Goal: Transaction & Acquisition: Obtain resource

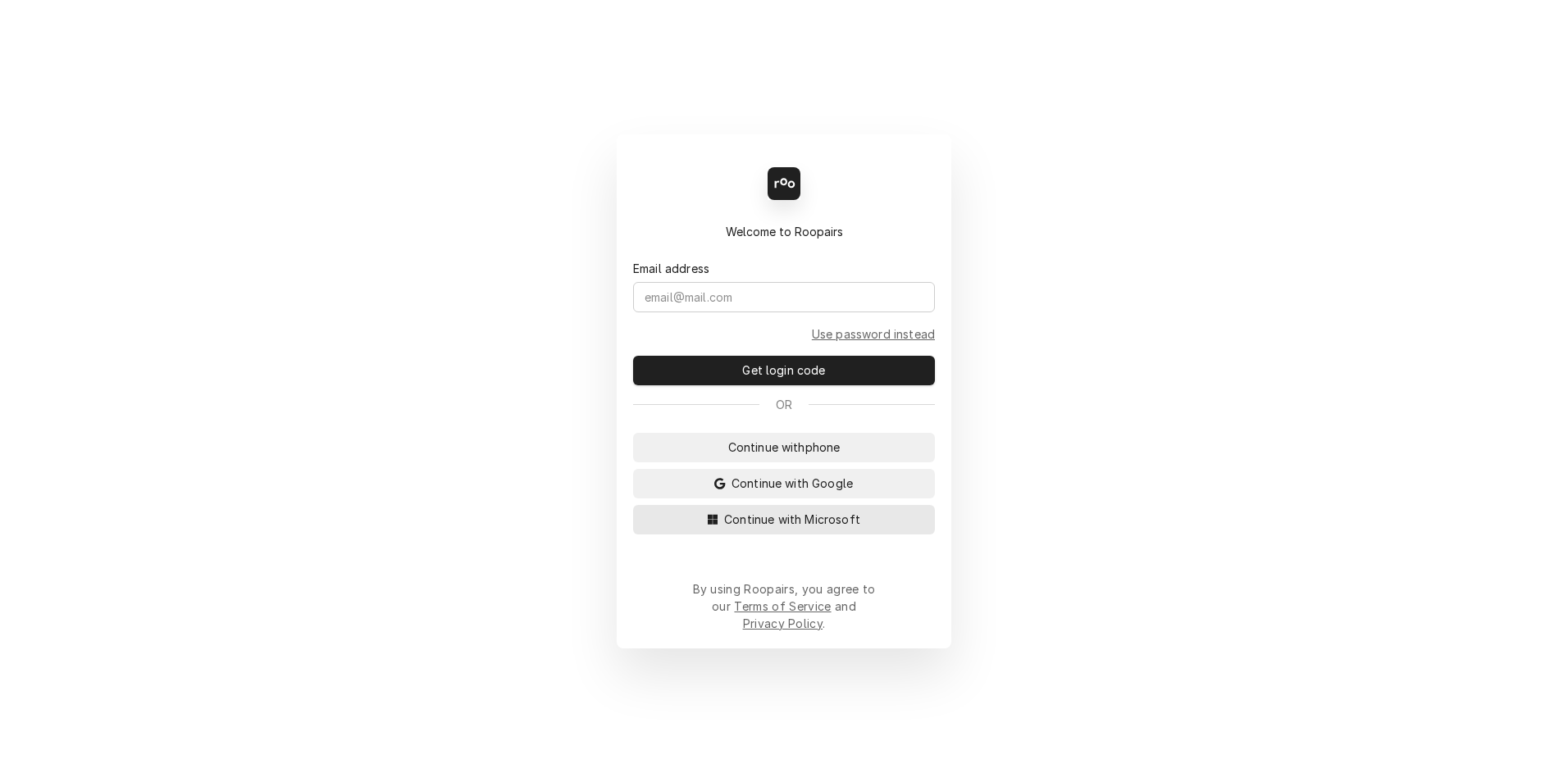
click at [825, 535] on button "Continue with Microsoft" at bounding box center [784, 520] width 302 height 30
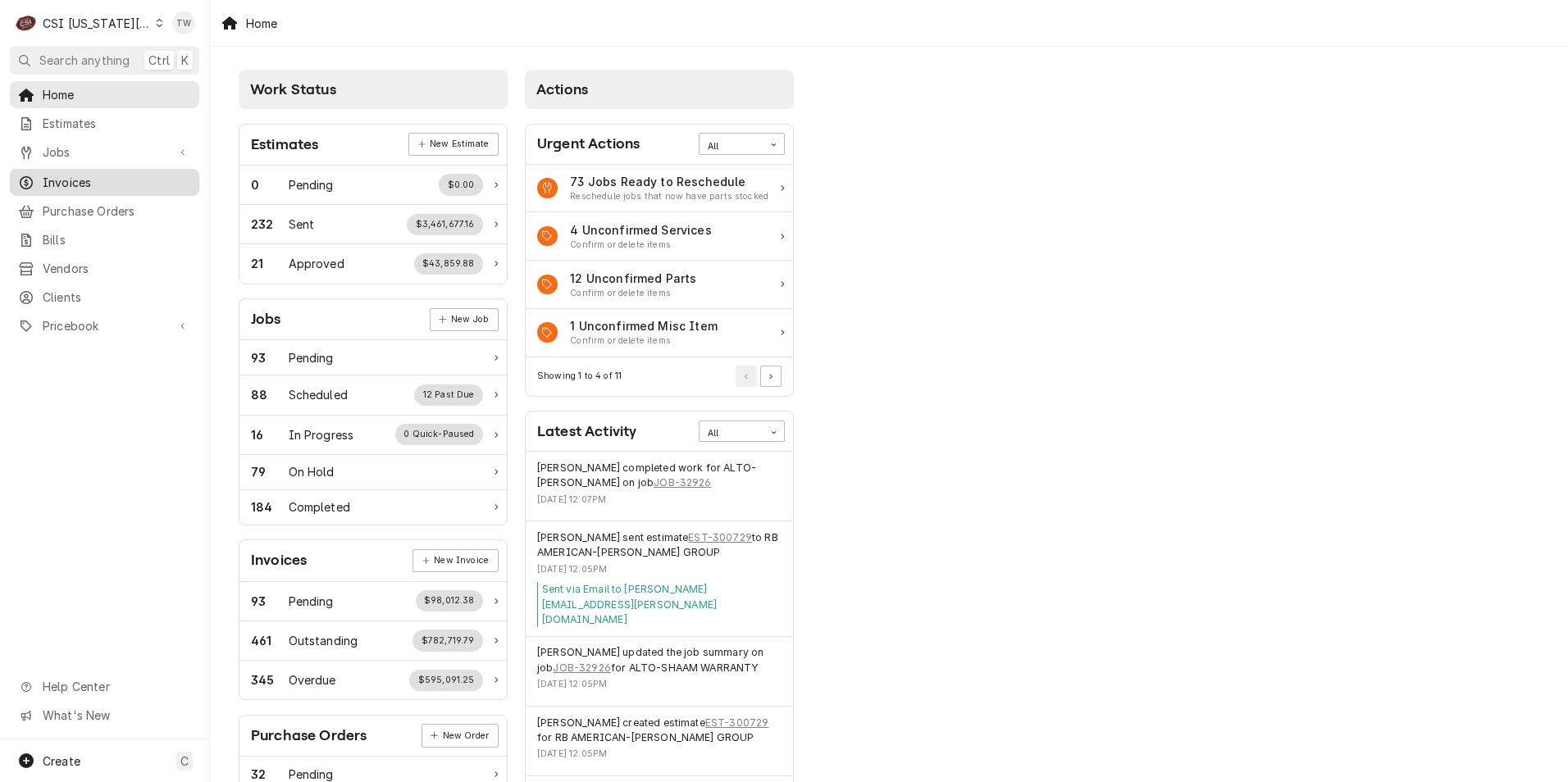
click at [83, 182] on span "Invoices" at bounding box center [117, 182] width 149 height 17
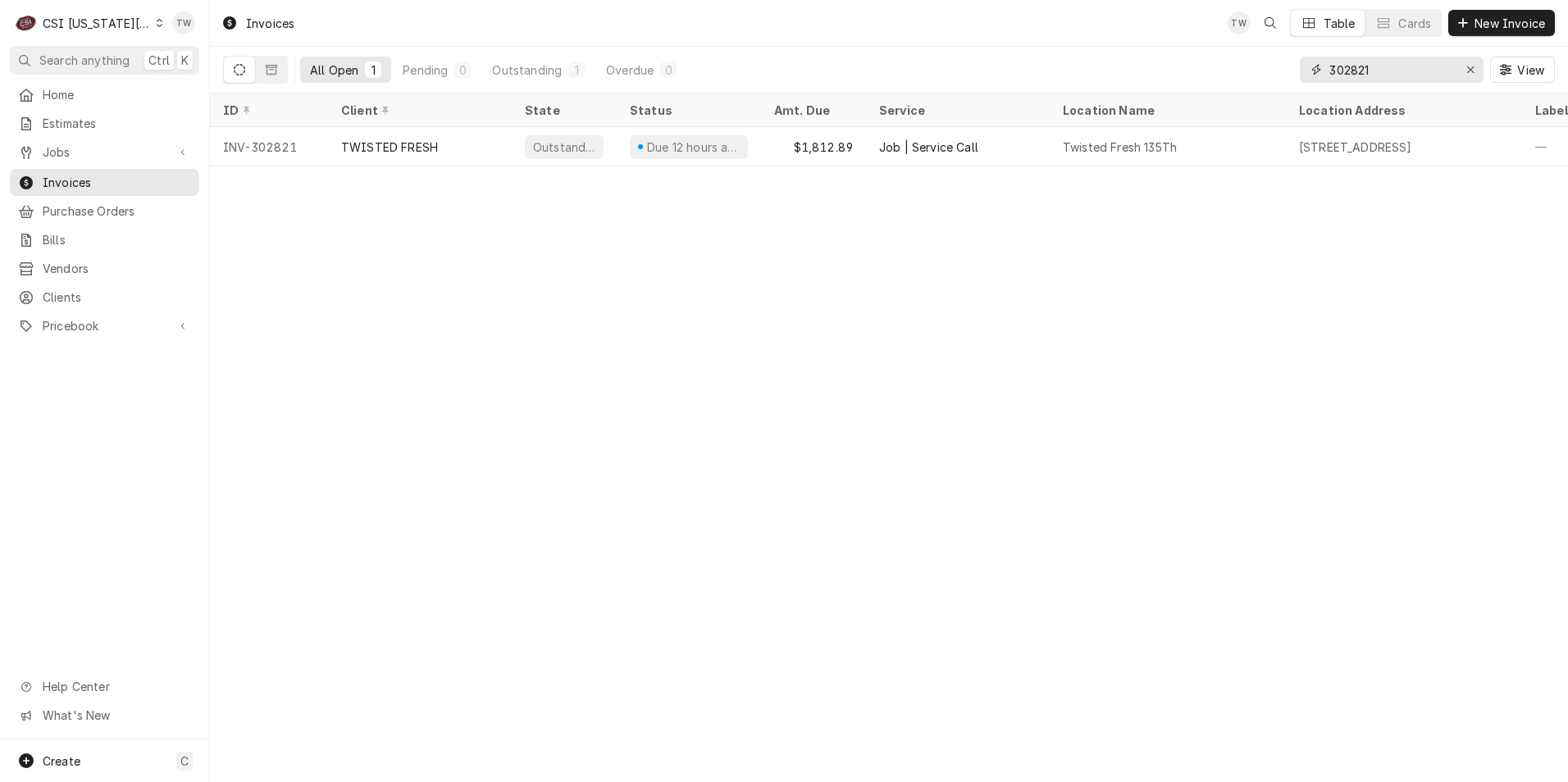
click at [1380, 71] on input "302821" at bounding box center [1390, 69] width 123 height 26
type input "3"
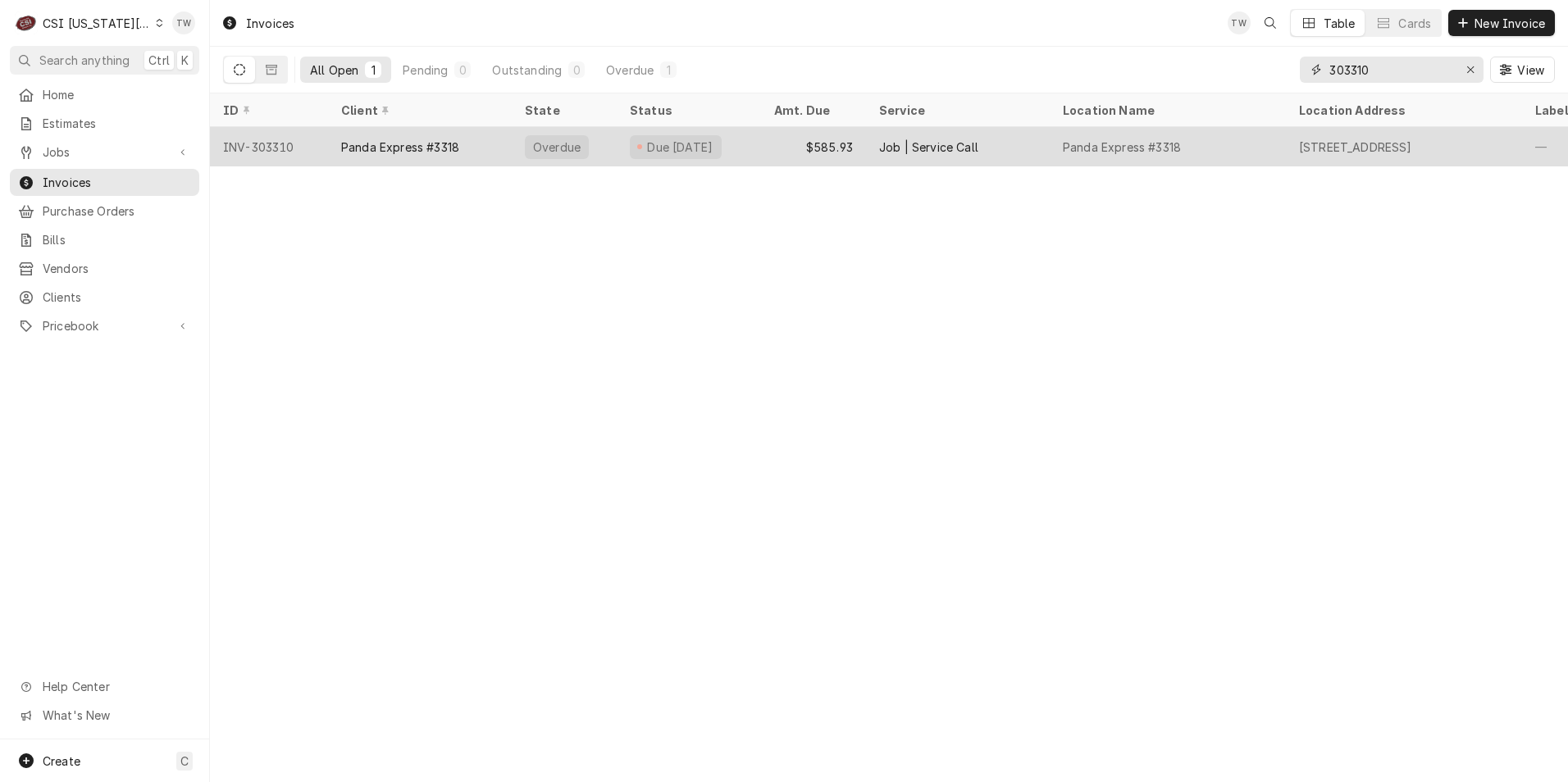
type input "303310"
click at [496, 146] on div "Panda Express #3318" at bounding box center [420, 147] width 183 height 40
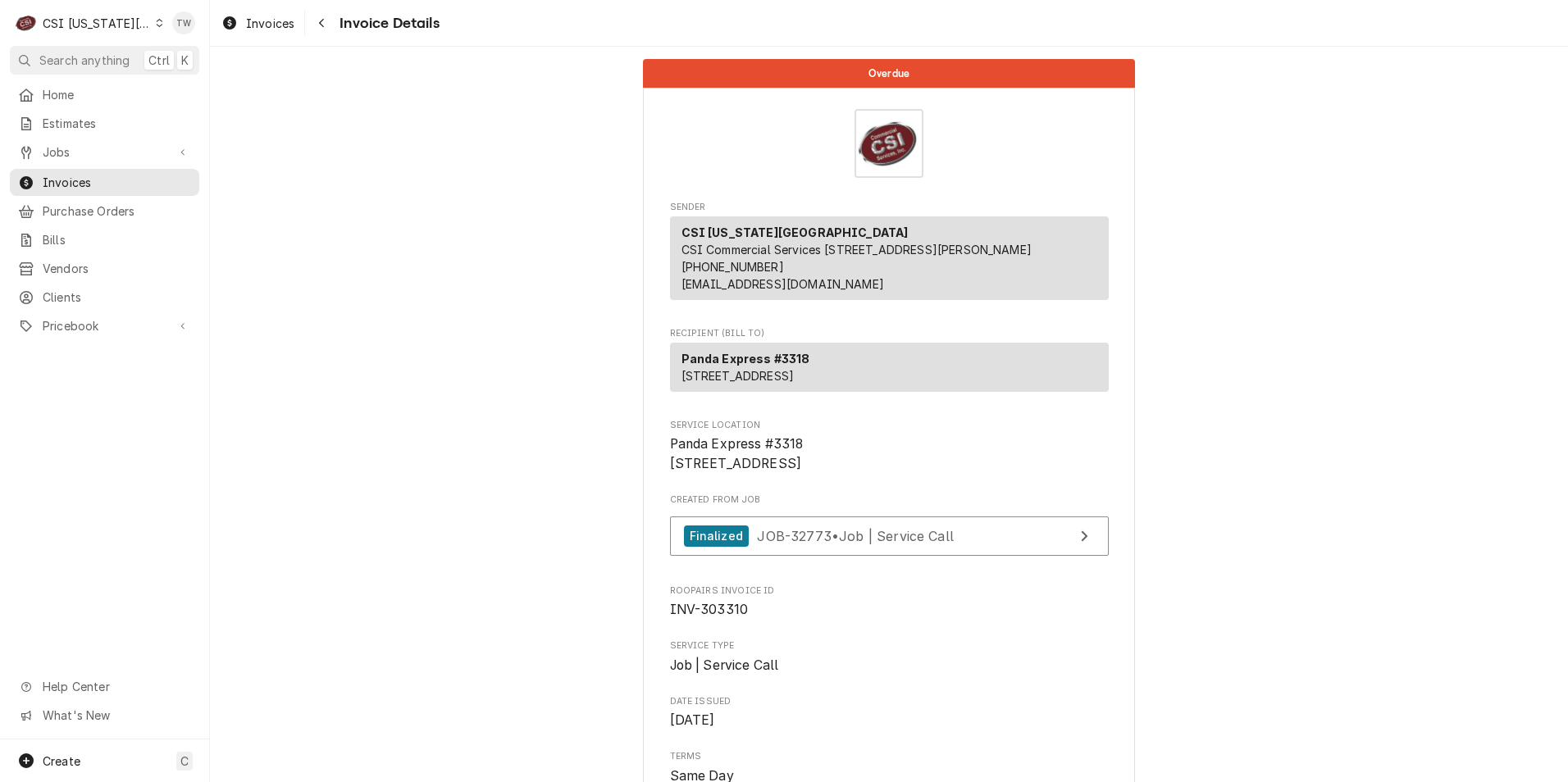
scroll to position [164, 0]
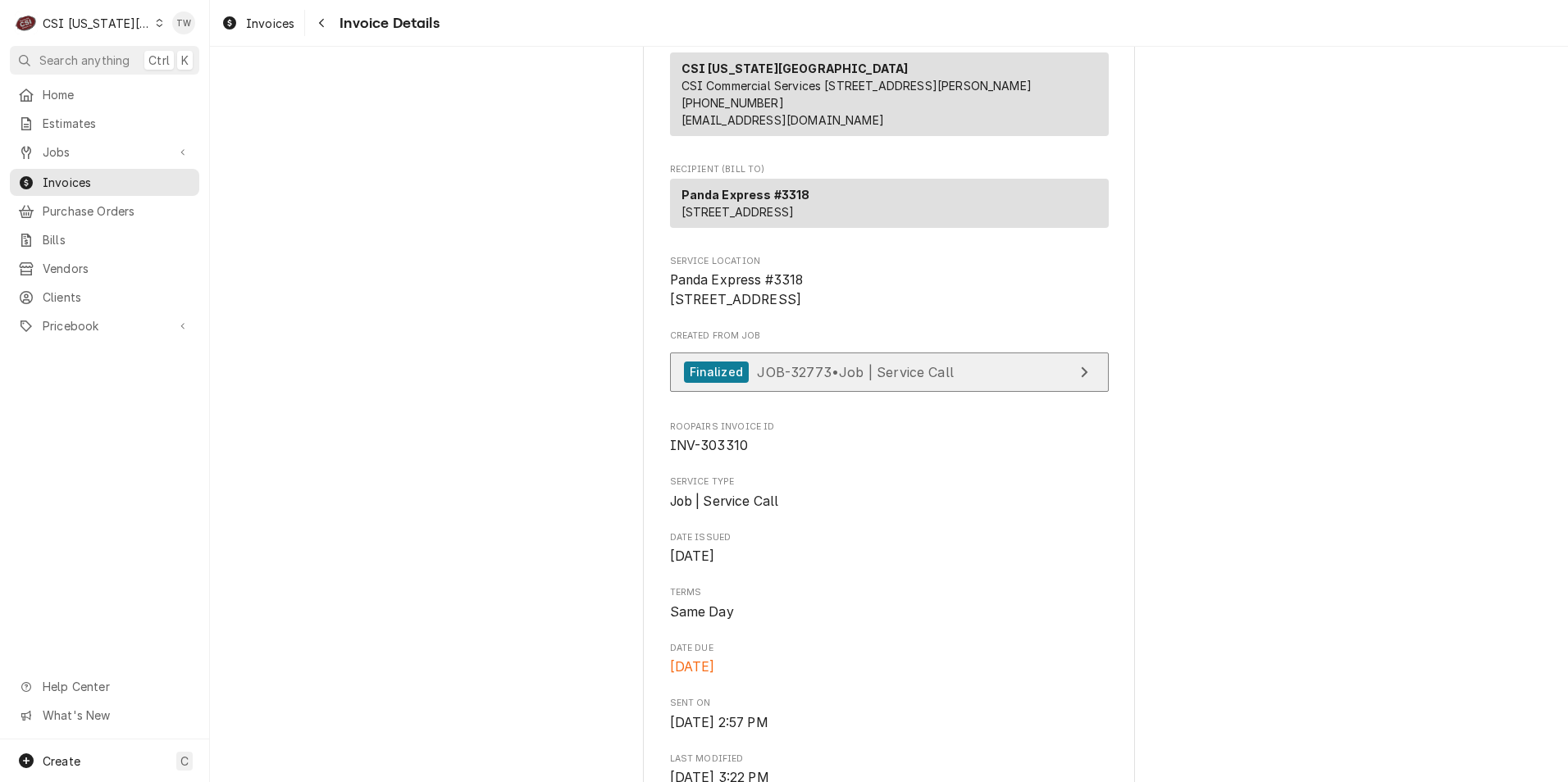
click at [1005, 393] on link "Finalized JOB-32773 • Job | Service Call" at bounding box center [889, 373] width 439 height 41
click at [331, 31] on button "Navigate back" at bounding box center [322, 23] width 26 height 26
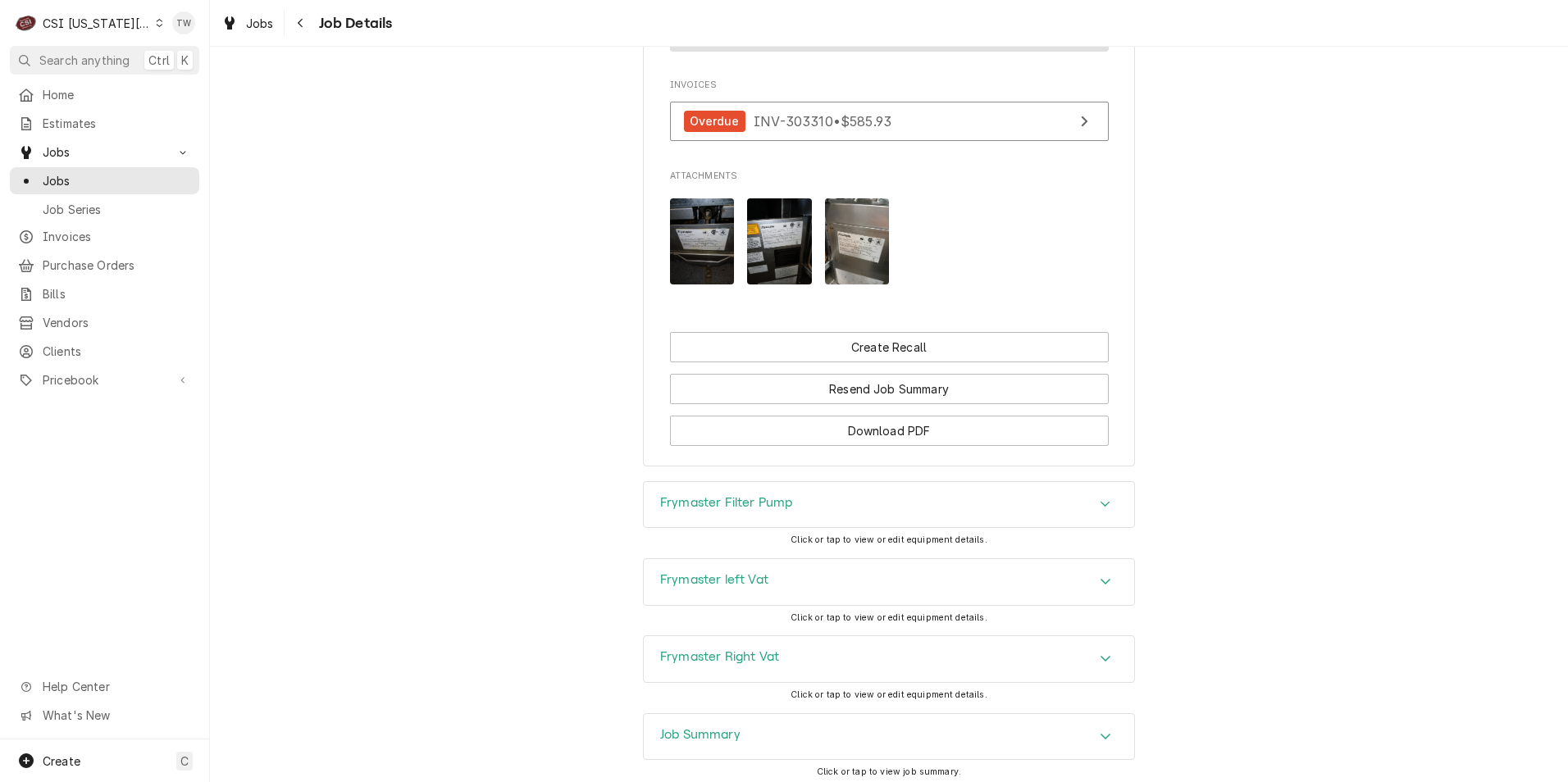
scroll to position [1354, 0]
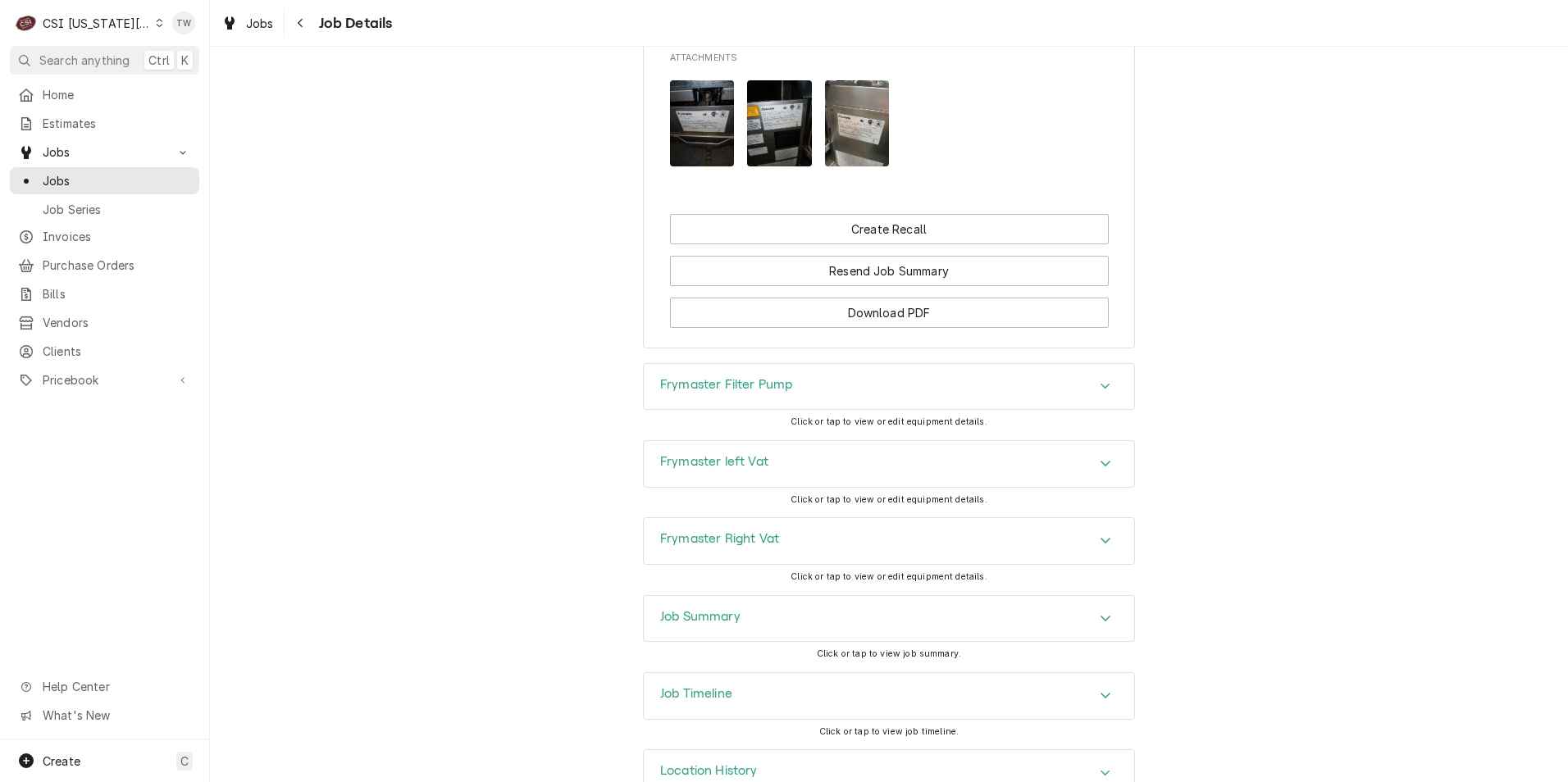
click at [749, 596] on div "Job Summary" at bounding box center [889, 619] width 490 height 46
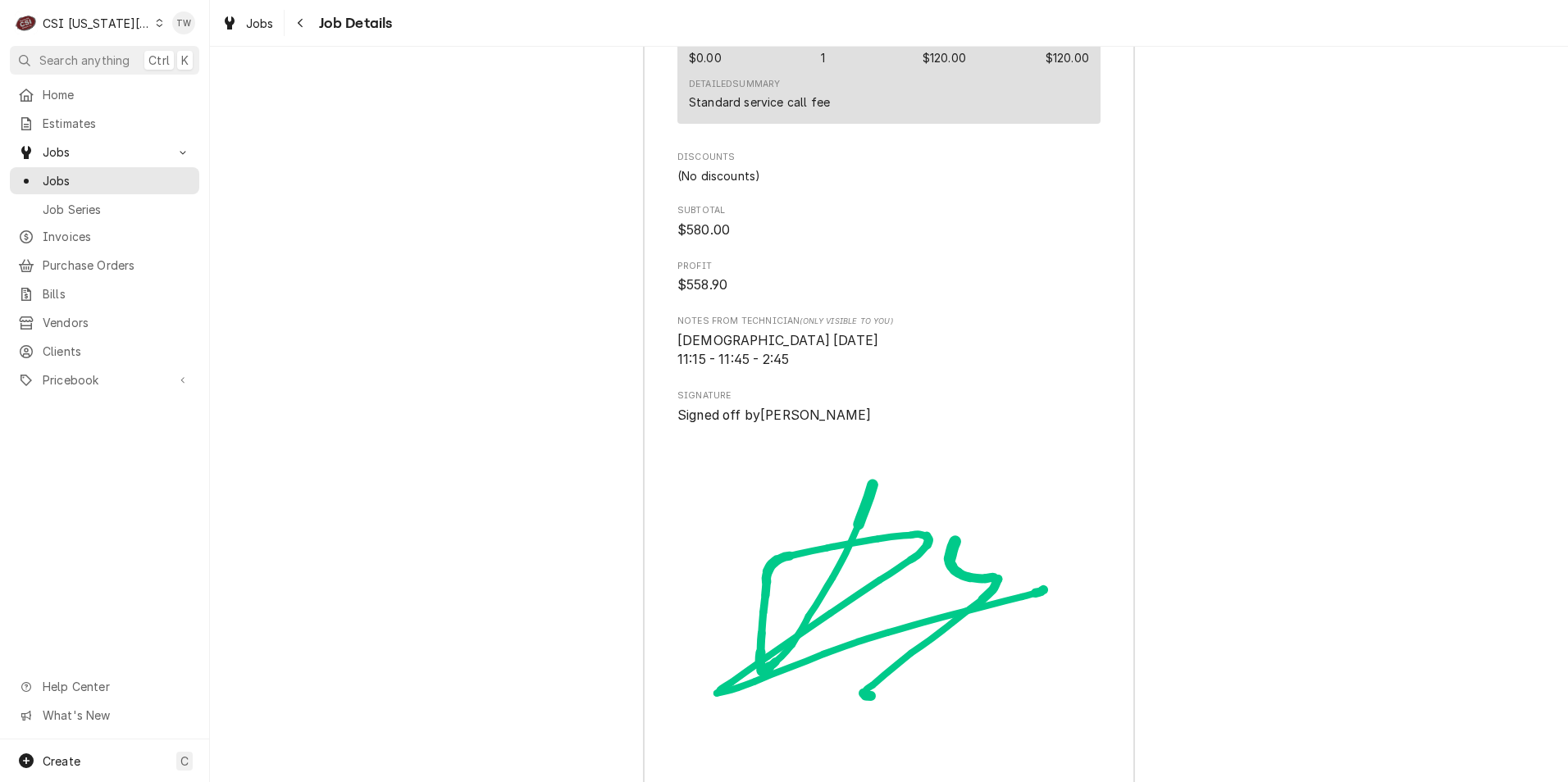
scroll to position [5105, 0]
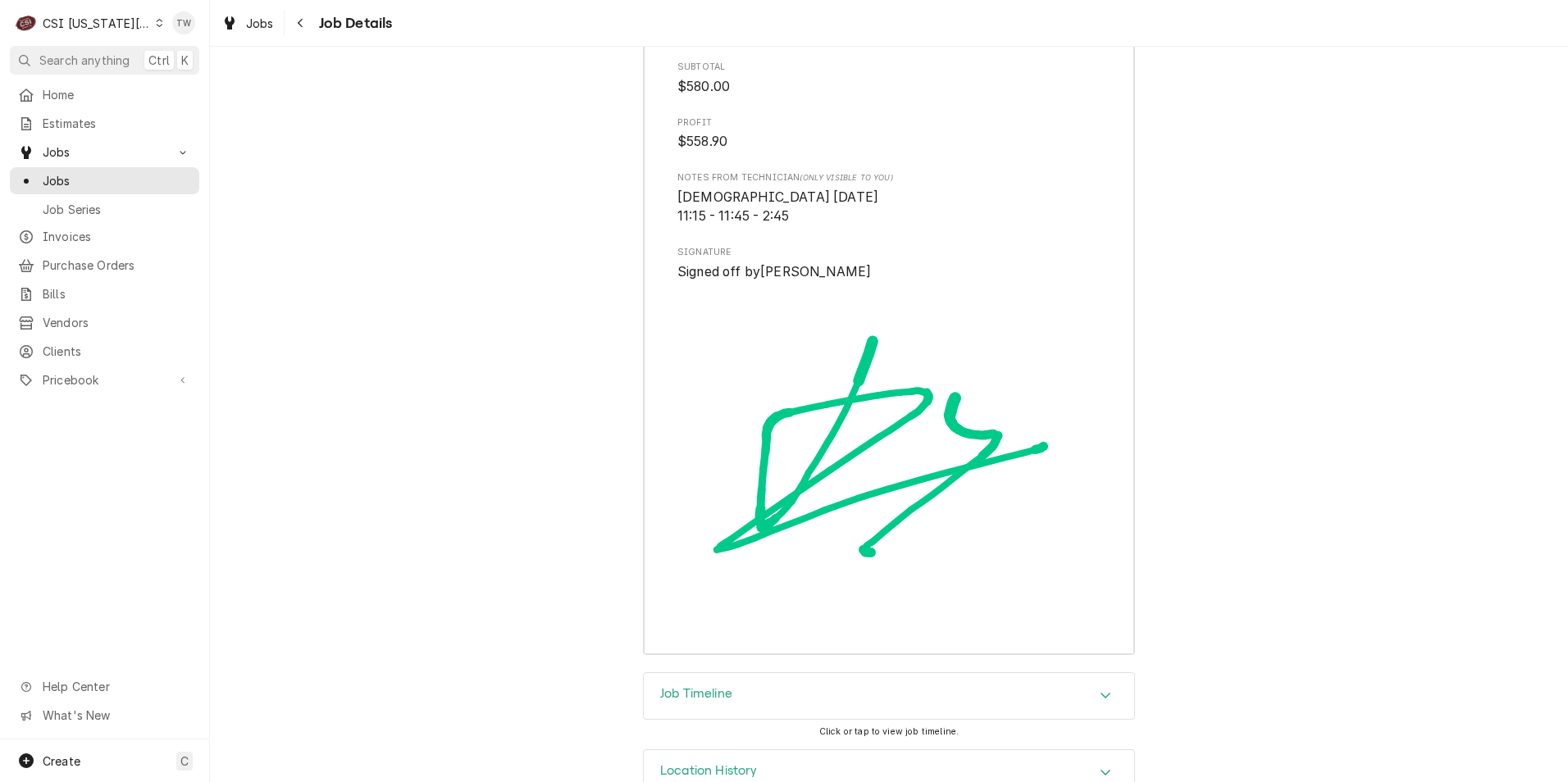
click at [736, 673] on div "Job Timeline" at bounding box center [889, 696] width 490 height 46
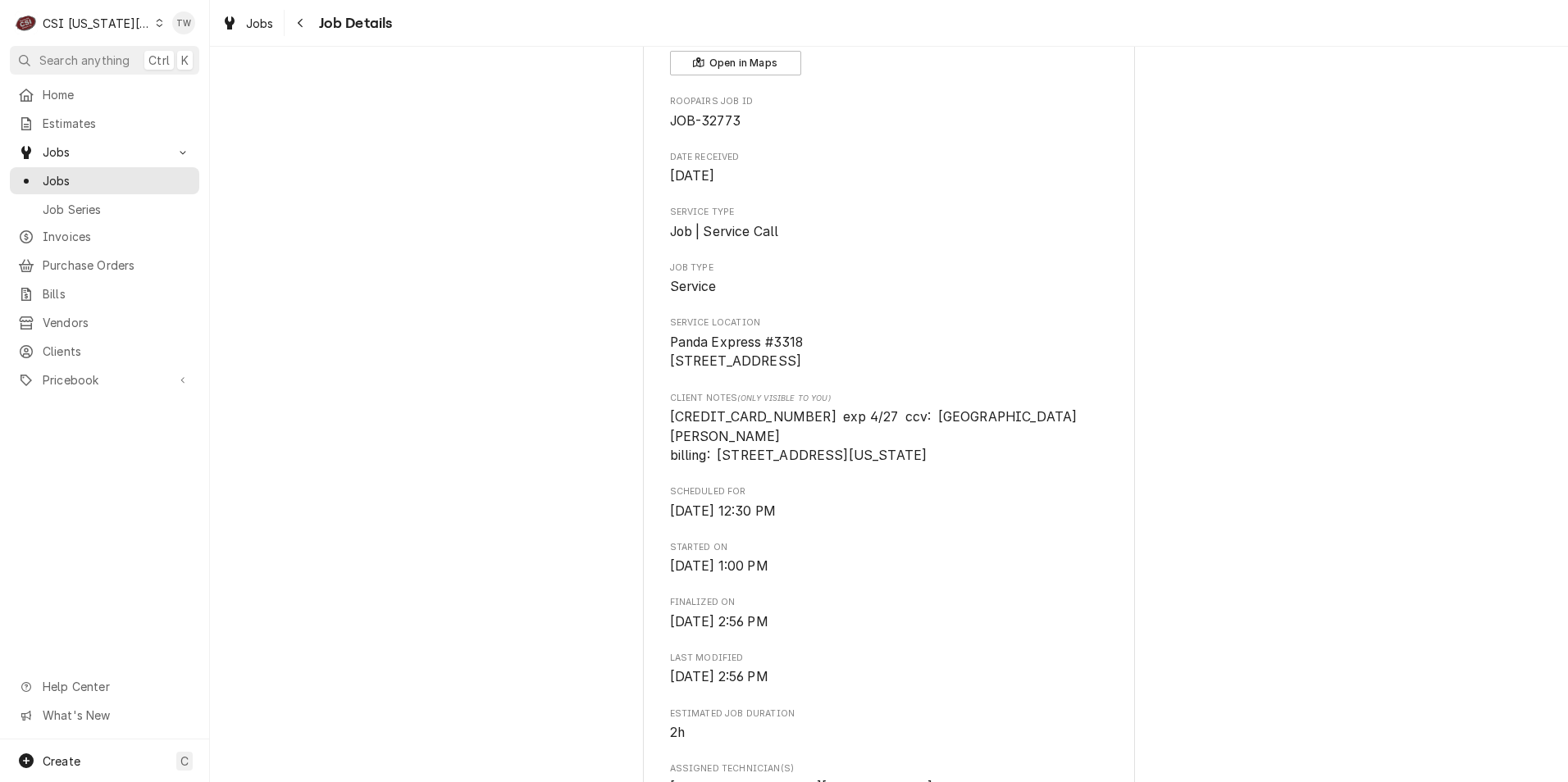
scroll to position [0, 0]
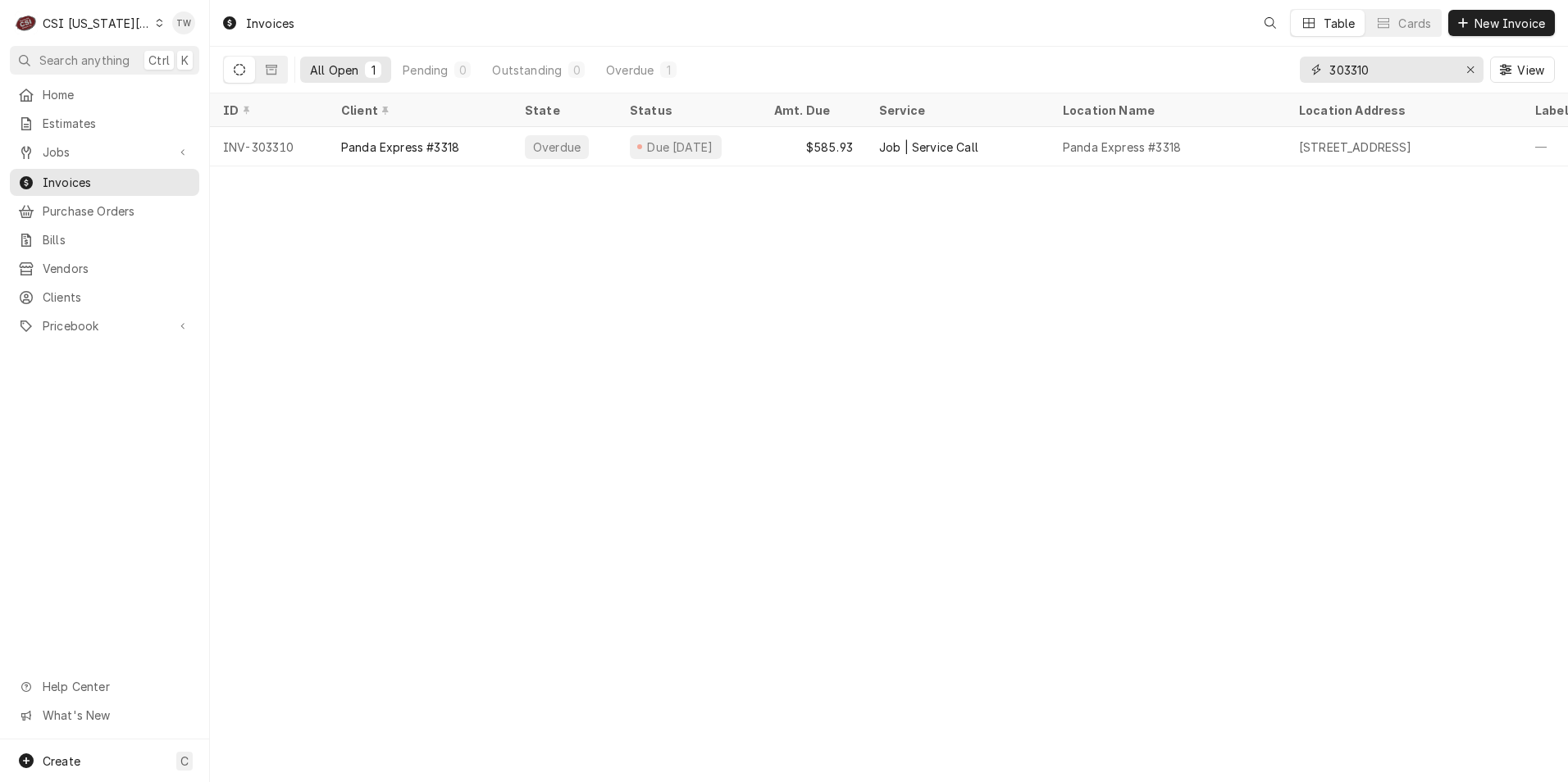
drag, startPoint x: 1437, startPoint y: 78, endPoint x: 1204, endPoint y: 36, distance: 236.8
click at [1205, 36] on div "Invoices Table Cards New Invoice All Open 1 Pending 0 Outstanding 0 Overdue 1 3…" at bounding box center [889, 46] width 1358 height 93
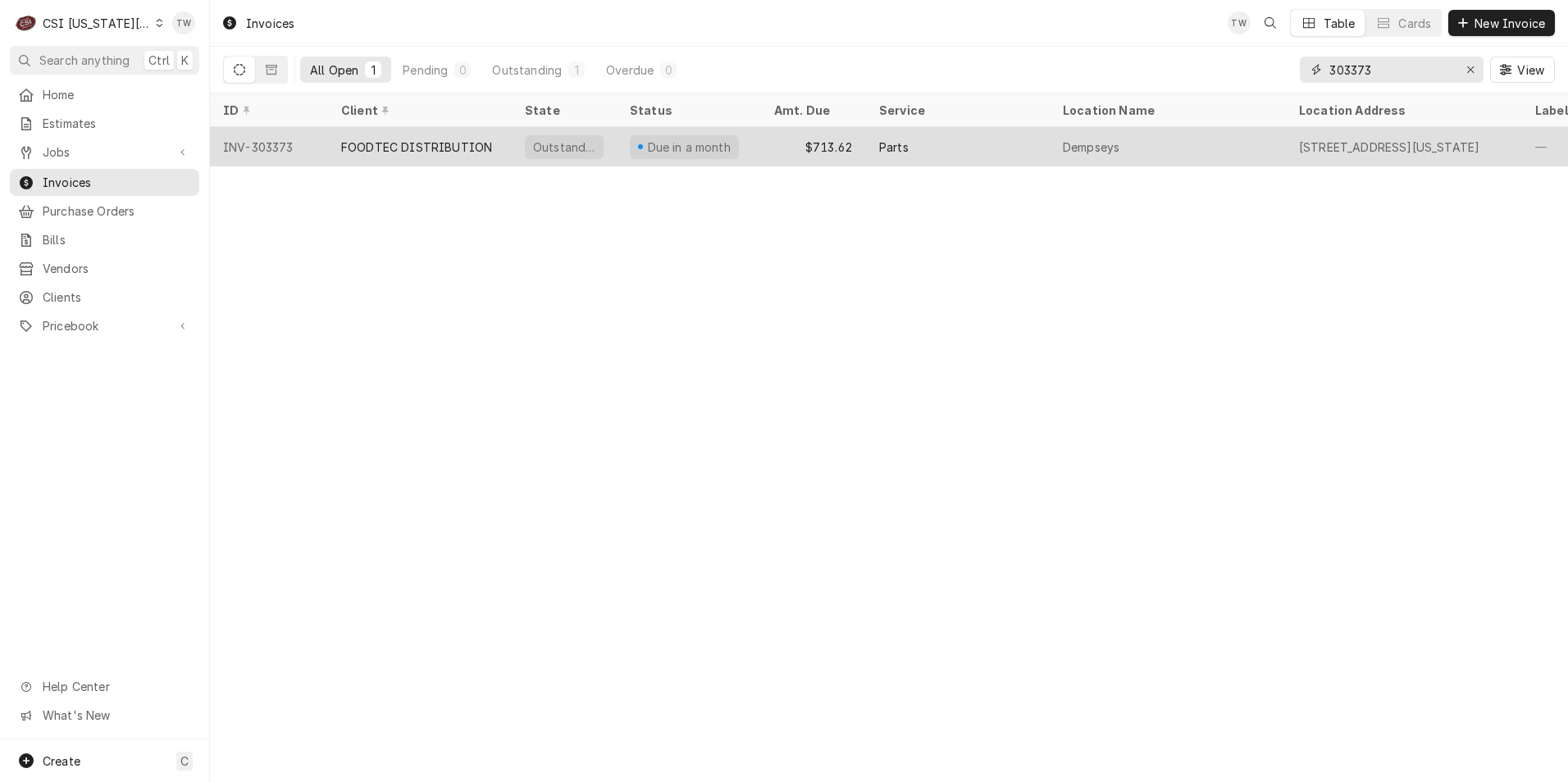
type input "303373"
click at [422, 150] on div "FOODTEC DISTRIBUTION" at bounding box center [417, 147] width 151 height 17
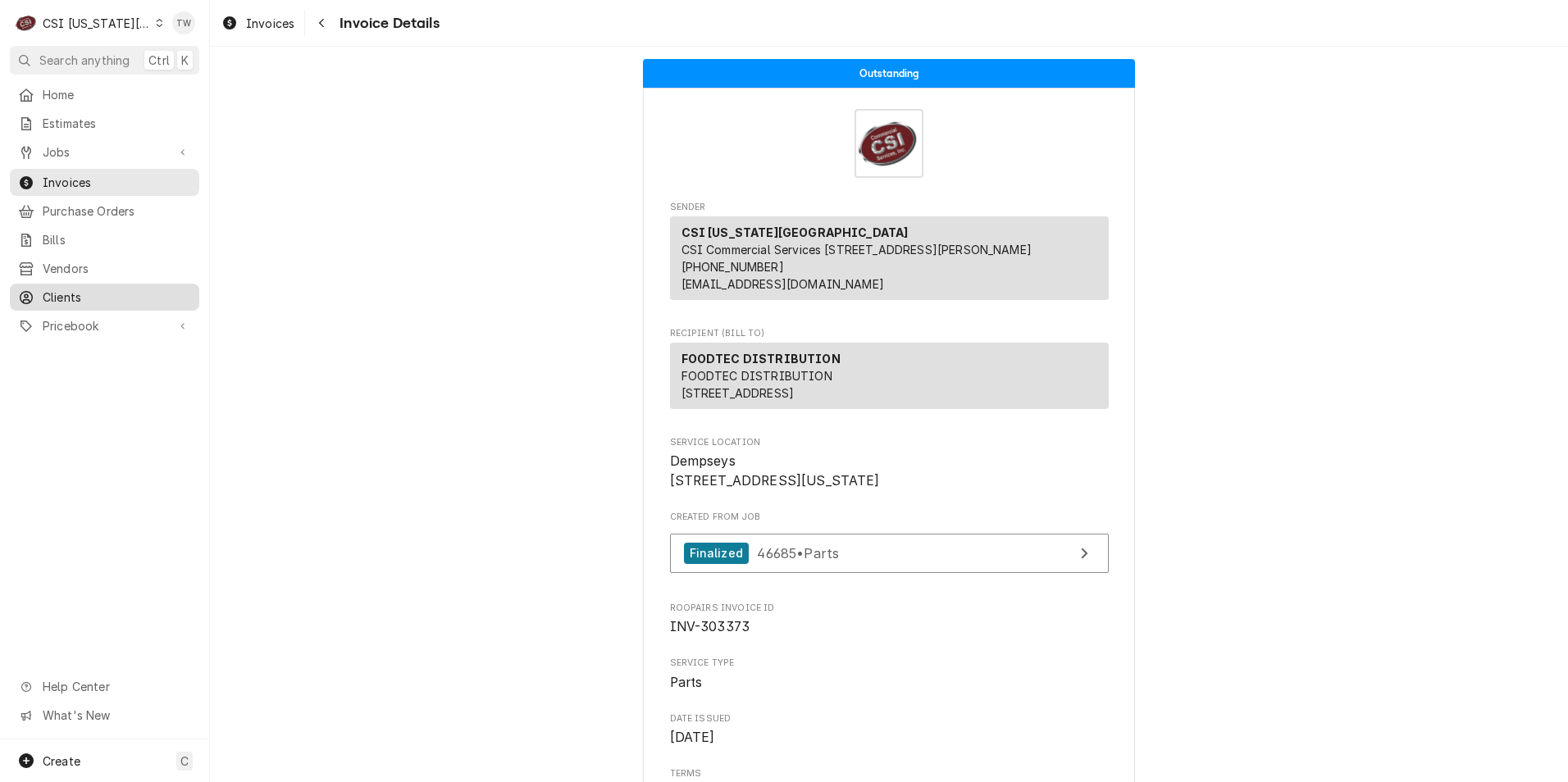
click at [66, 290] on span "Clients" at bounding box center [117, 297] width 149 height 17
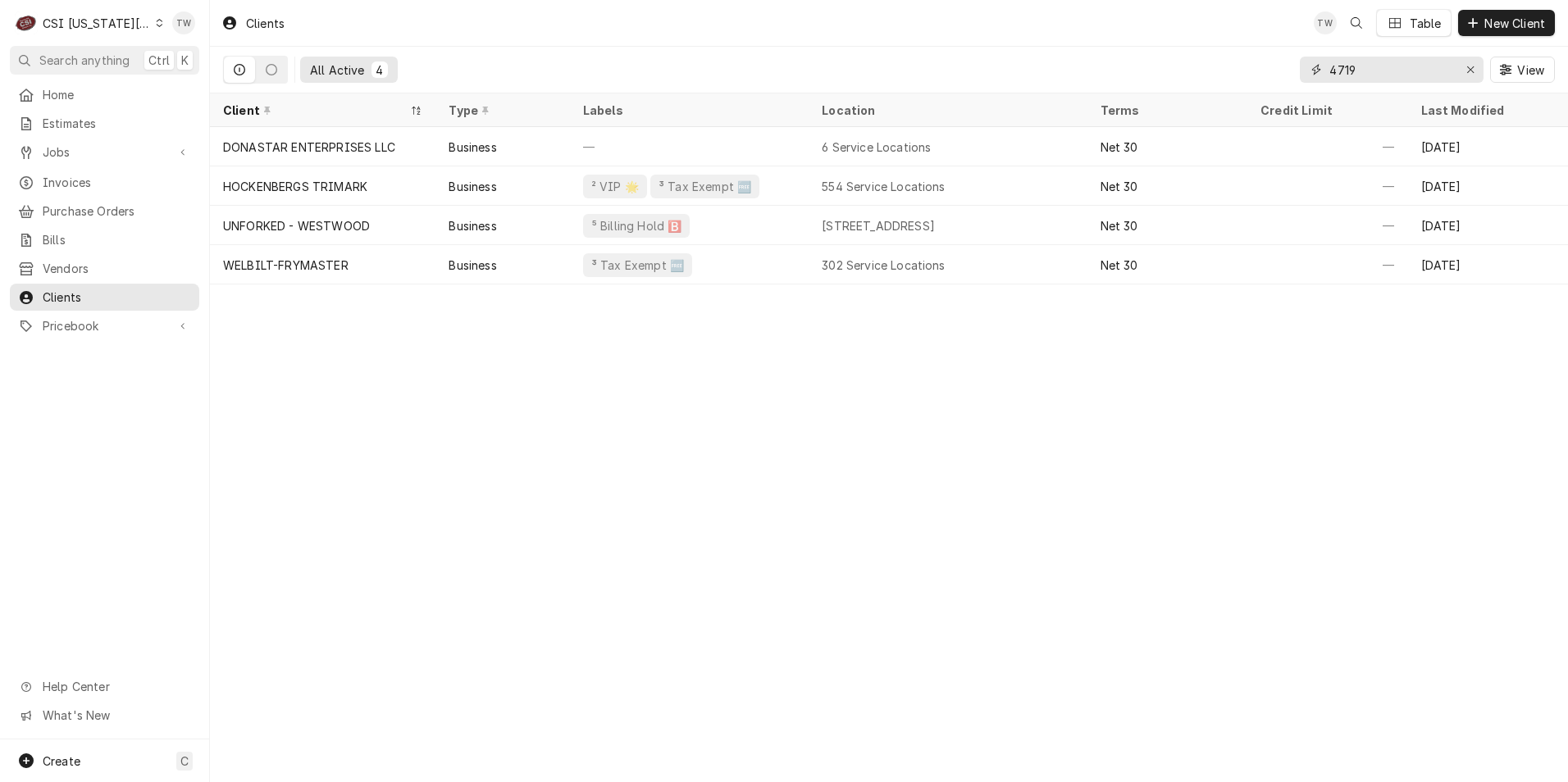
drag, startPoint x: 1389, startPoint y: 71, endPoint x: 1180, endPoint y: 38, distance: 211.6
click at [1180, 38] on div "Clients TW Table New Client All Active 4 4719 View" at bounding box center [889, 46] width 1358 height 93
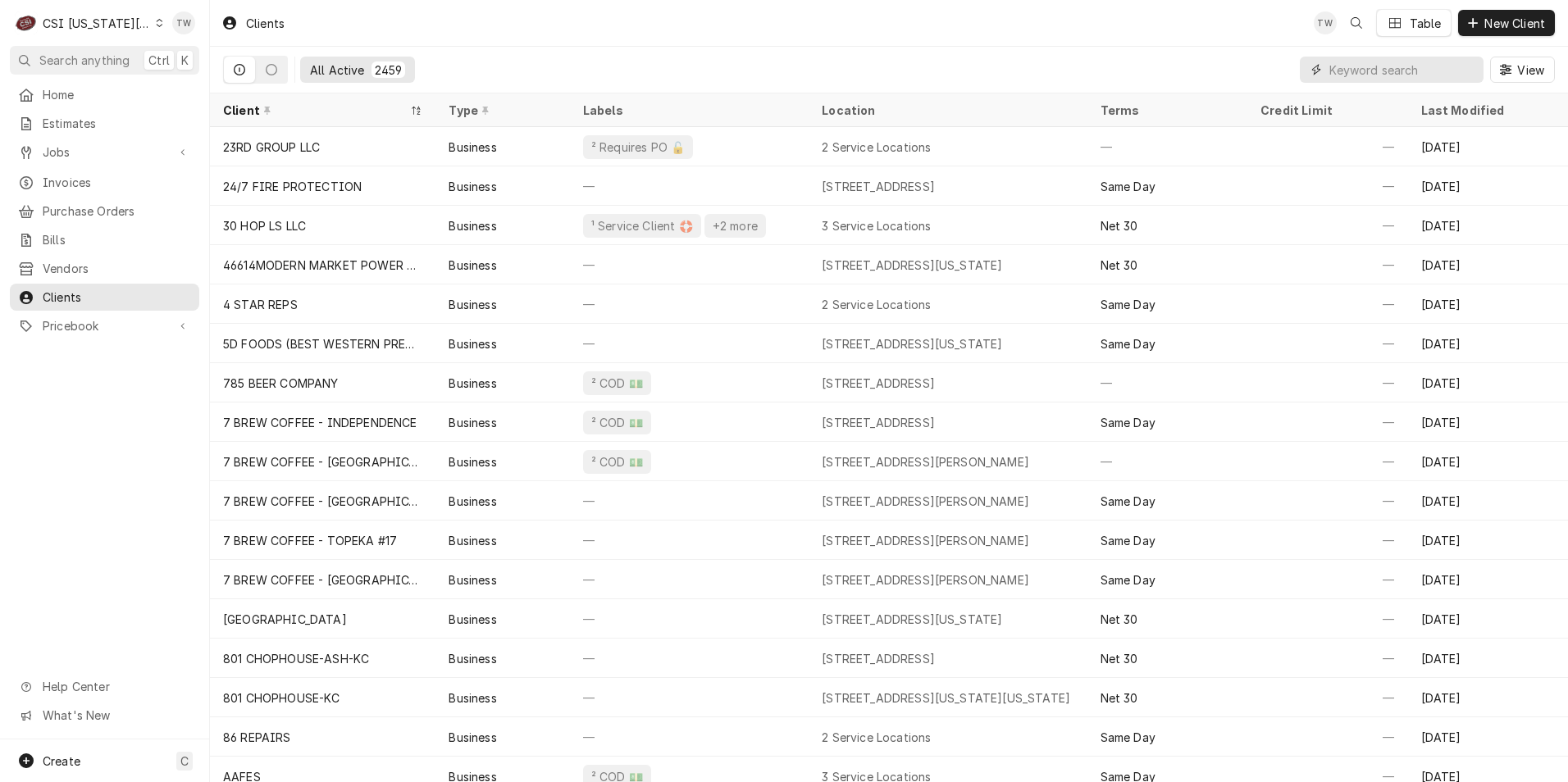
click at [1367, 70] on input "Dynamic Content Wrapper" at bounding box center [1402, 69] width 146 height 26
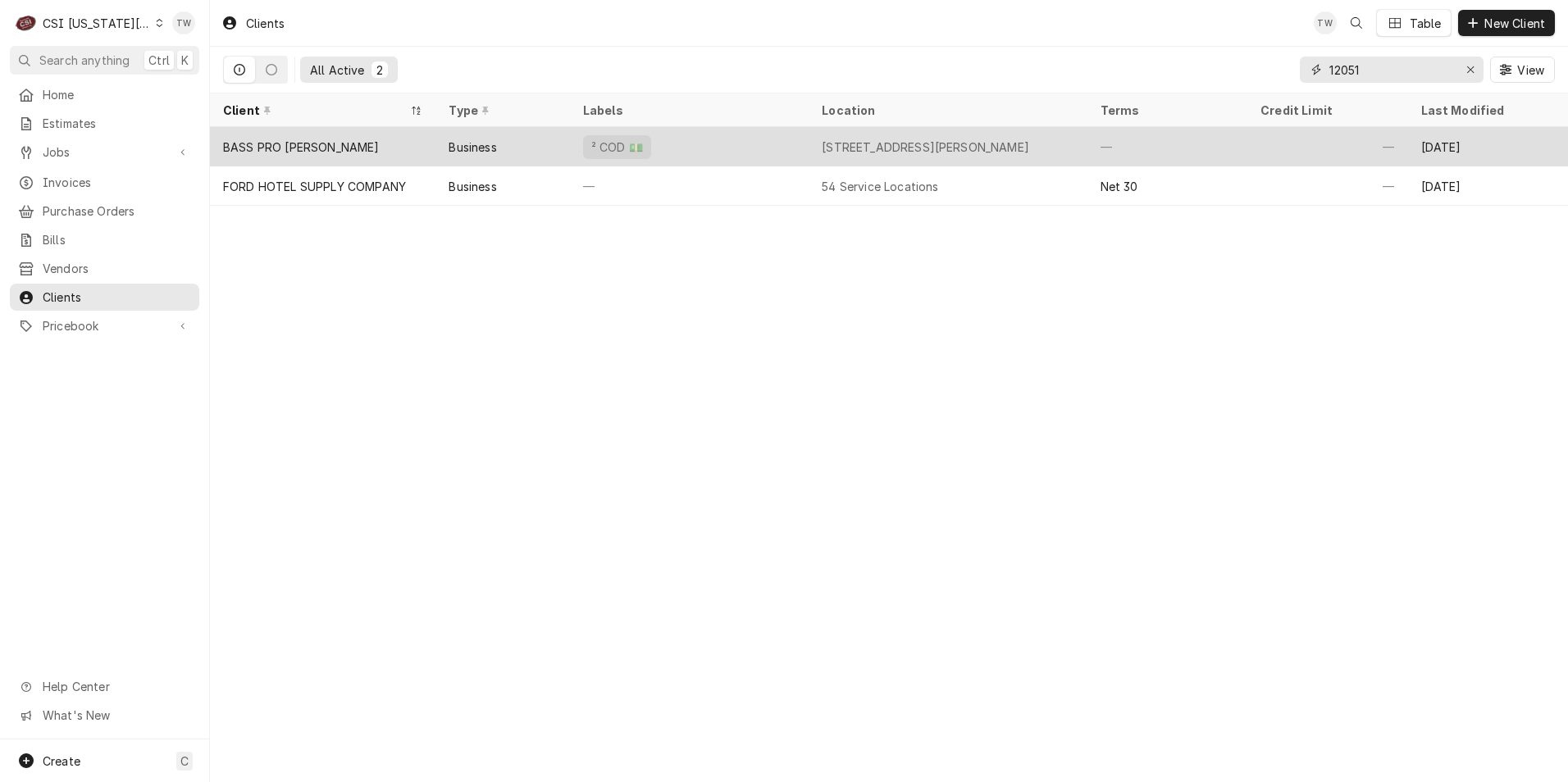
type input "12051"
click at [422, 142] on div "BASS PRO [PERSON_NAME]" at bounding box center [322, 147] width 226 height 40
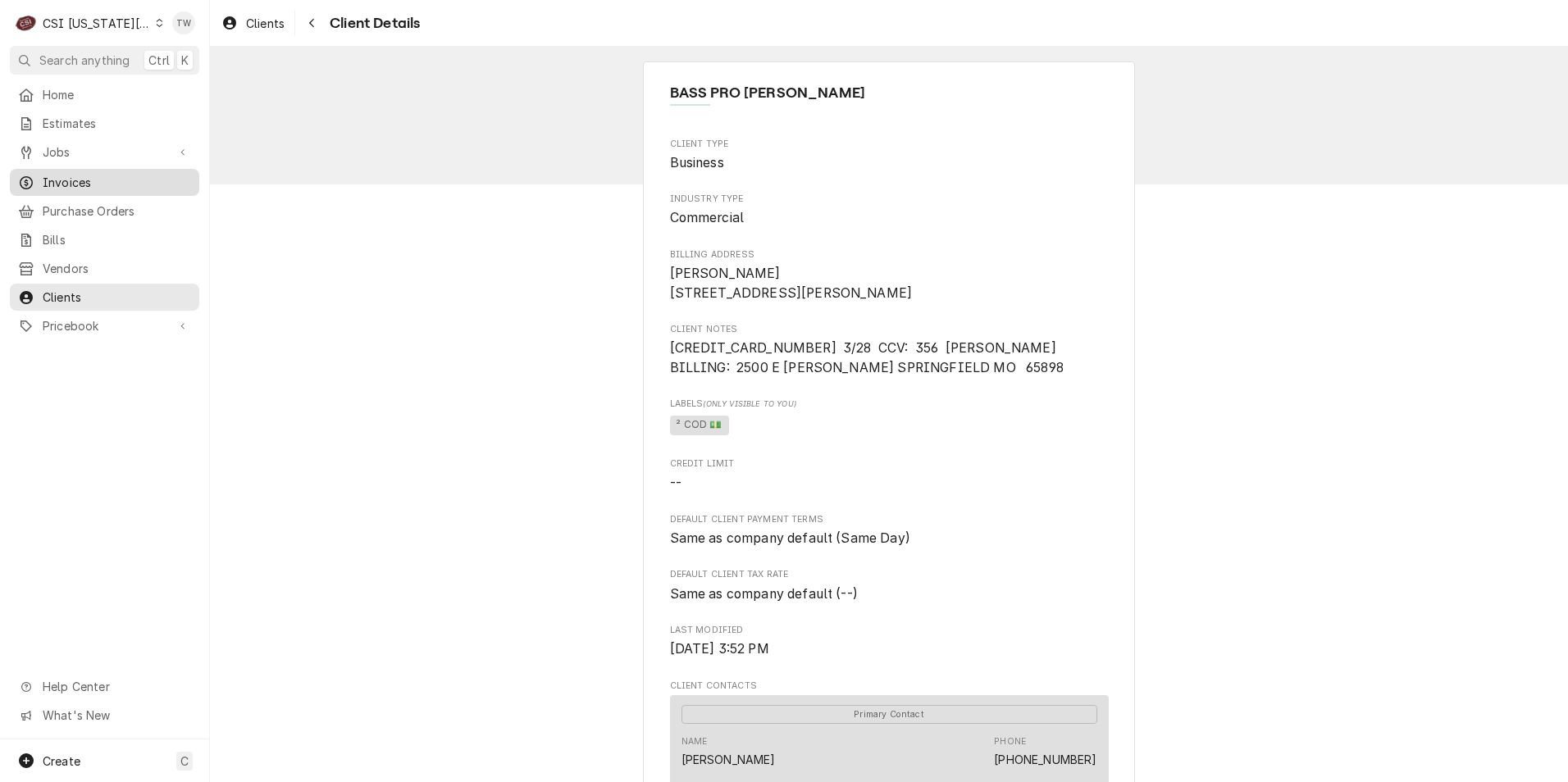
click at [73, 174] on span "Invoices" at bounding box center [117, 182] width 149 height 17
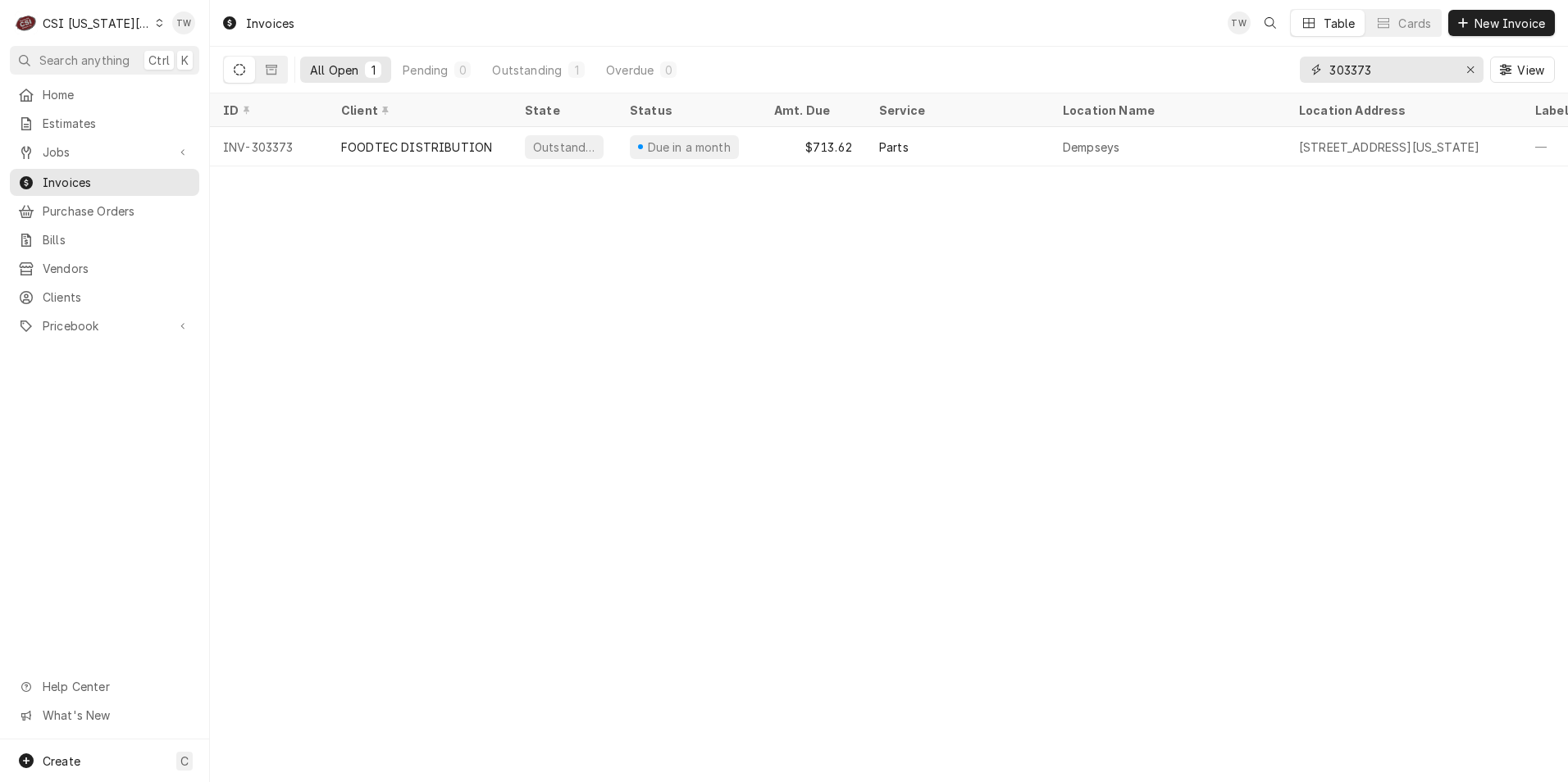
click at [1401, 74] on input "303373" at bounding box center [1390, 69] width 123 height 26
type input "3"
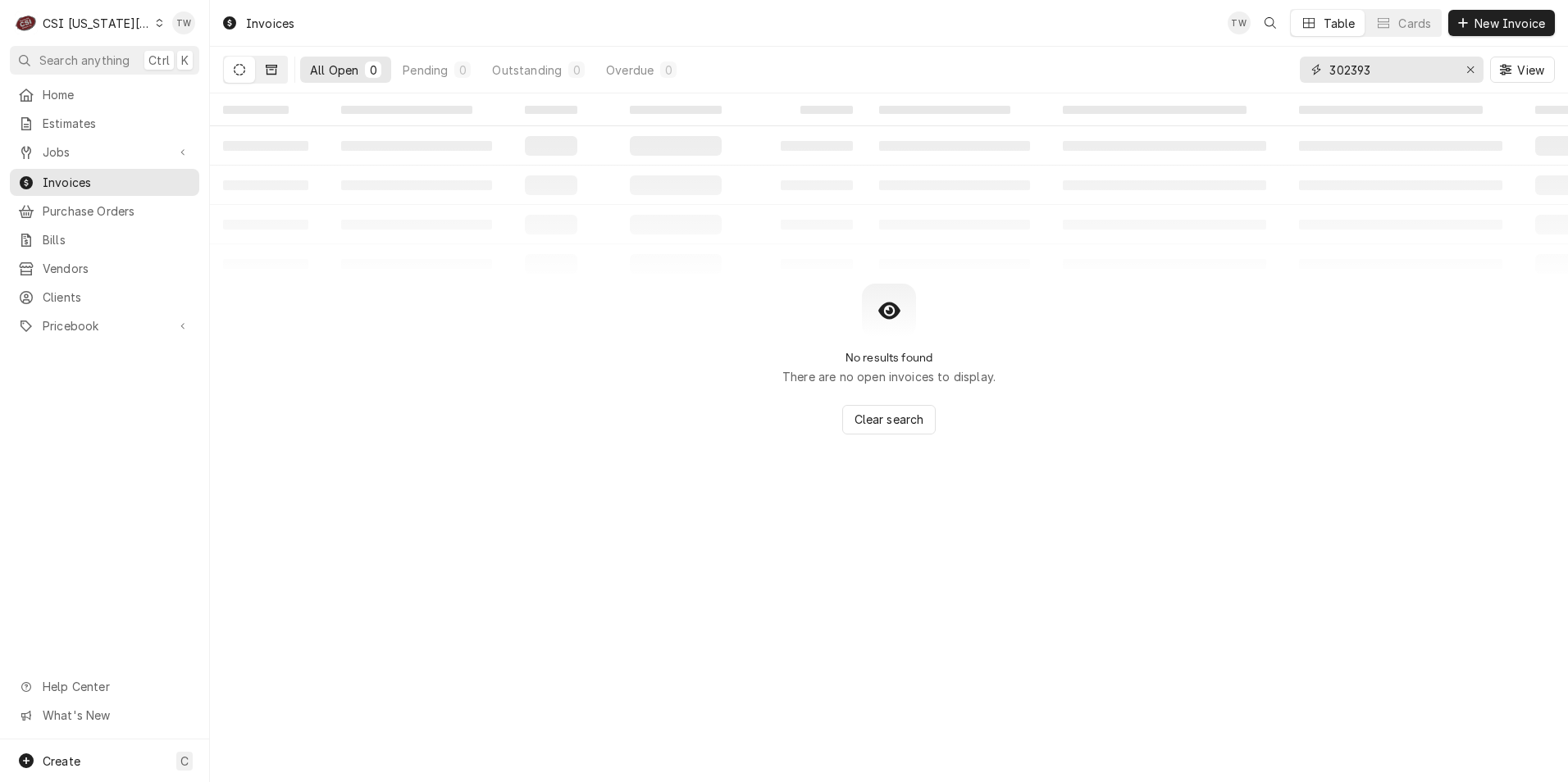
type input "302393"
click at [271, 75] on button "Dynamic Content Wrapper" at bounding box center [271, 69] width 31 height 26
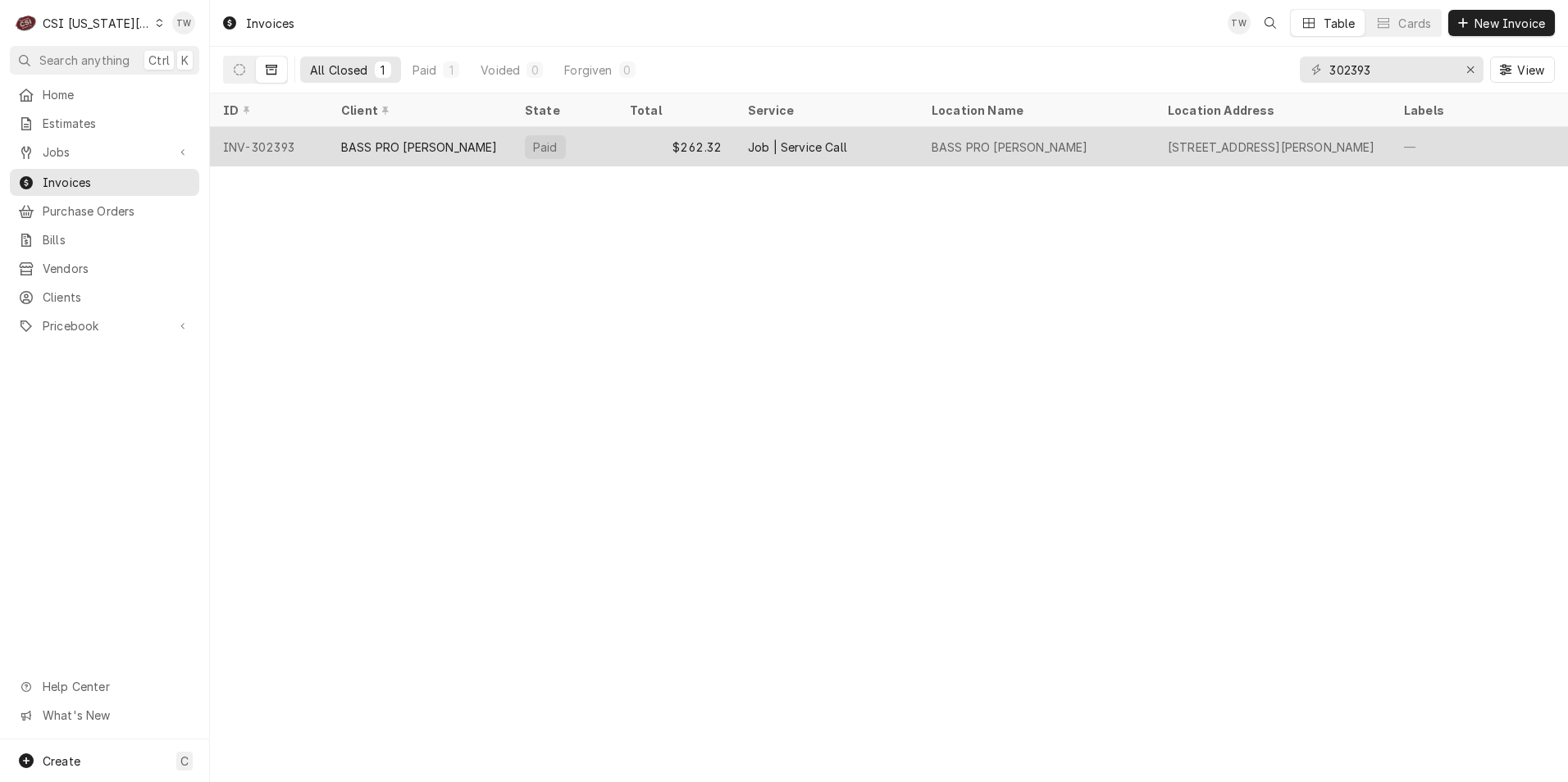
click at [1097, 140] on div "BASS PRO [PERSON_NAME]" at bounding box center [1037, 147] width 236 height 40
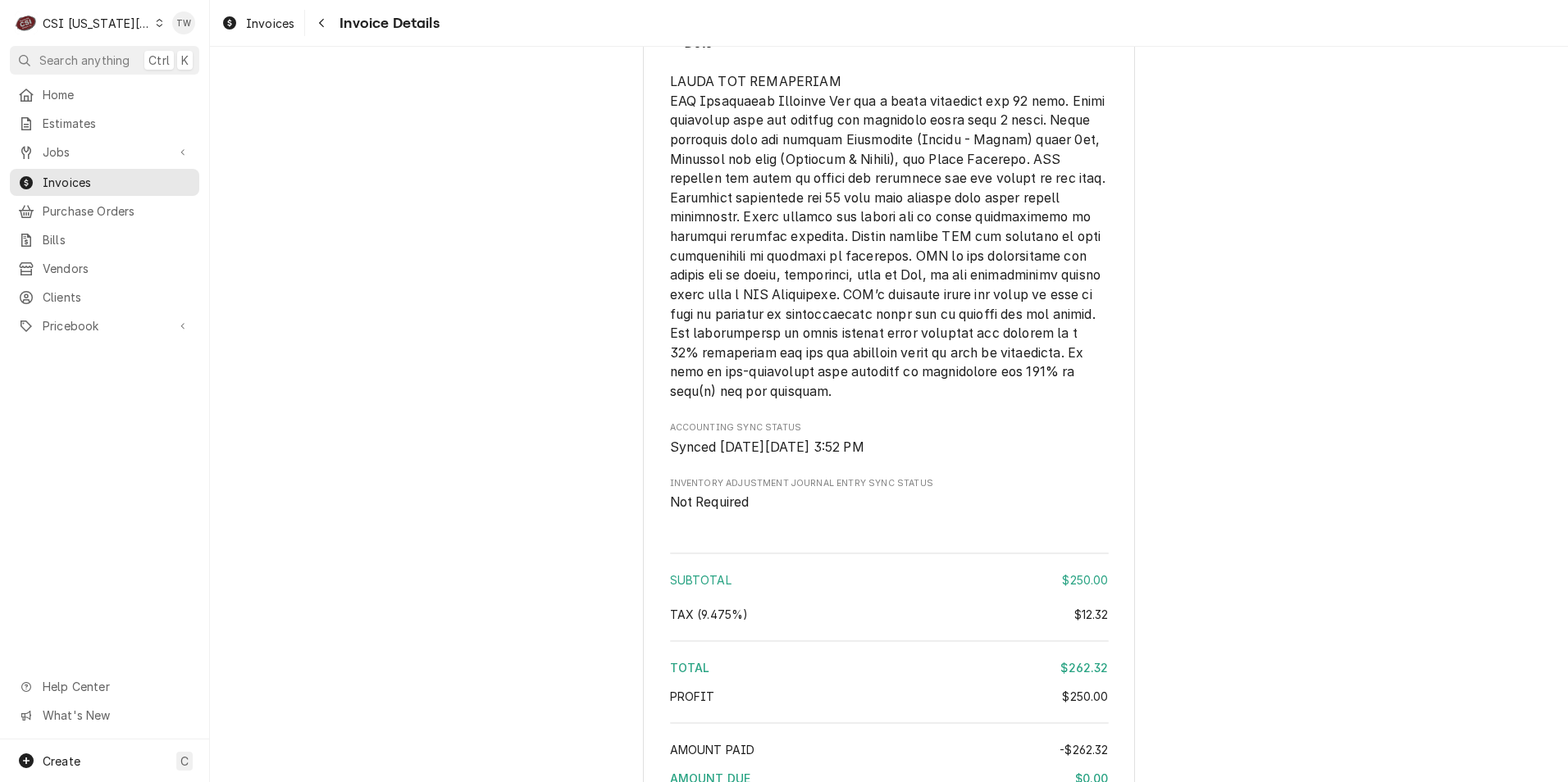
scroll to position [2744, 0]
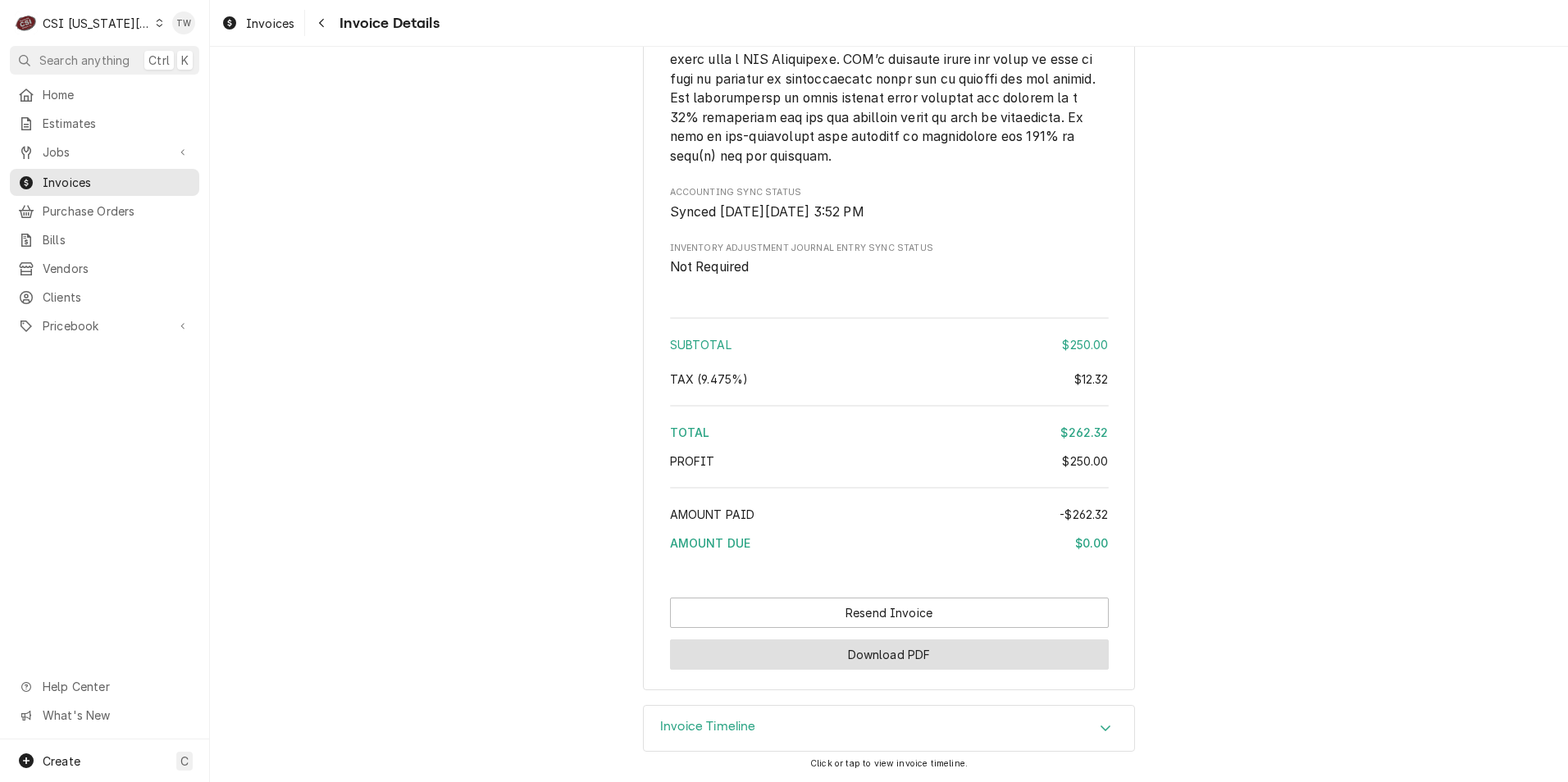
click at [951, 660] on button "Download PDF" at bounding box center [889, 655] width 439 height 31
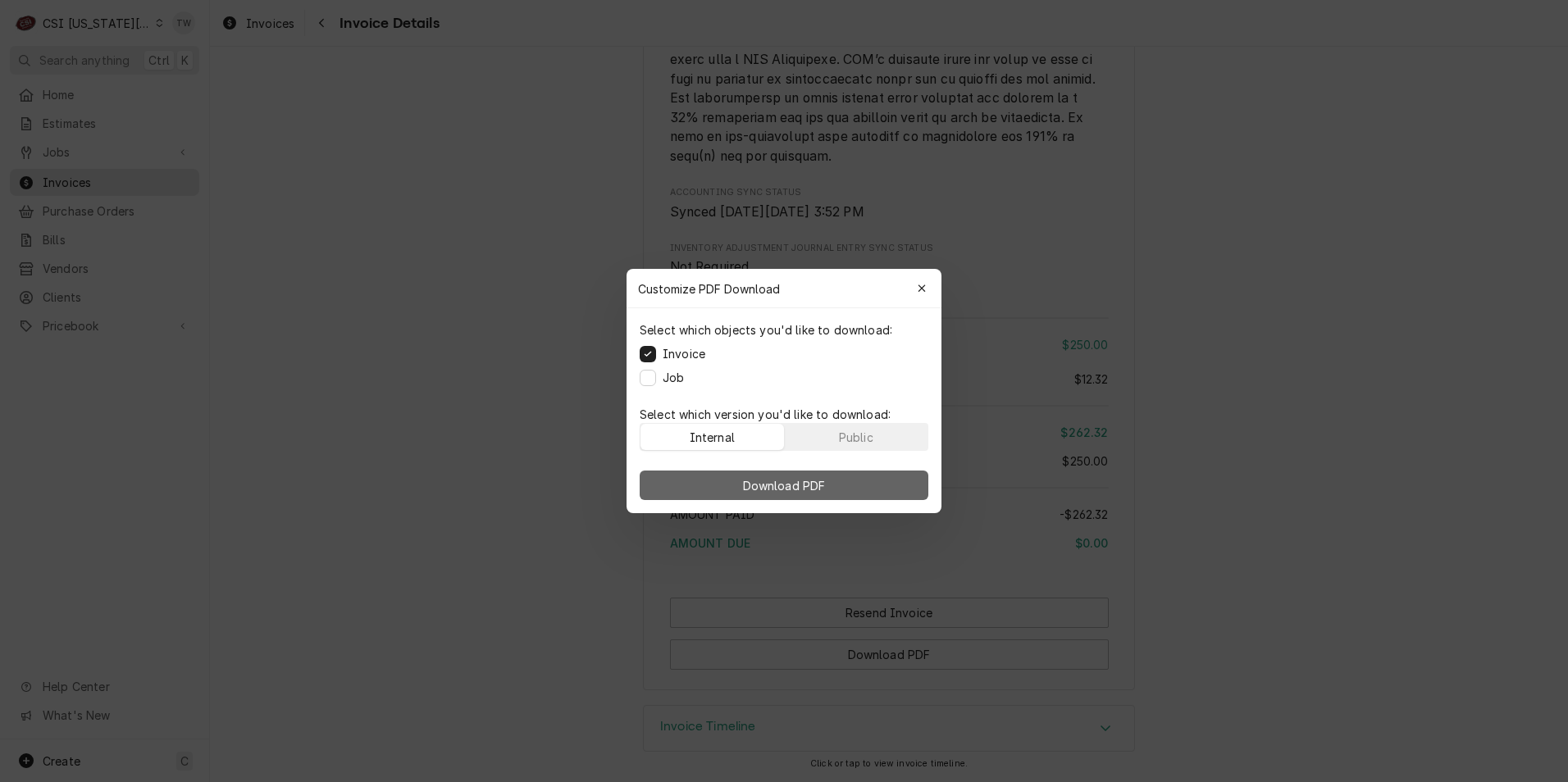
drag, startPoint x: 865, startPoint y: 426, endPoint x: 824, endPoint y: 486, distance: 72.7
click at [864, 429] on button "Public" at bounding box center [856, 437] width 144 height 26
click at [822, 486] on span "Download PDF" at bounding box center [784, 485] width 89 height 17
